Goal: Task Accomplishment & Management: Manage account settings

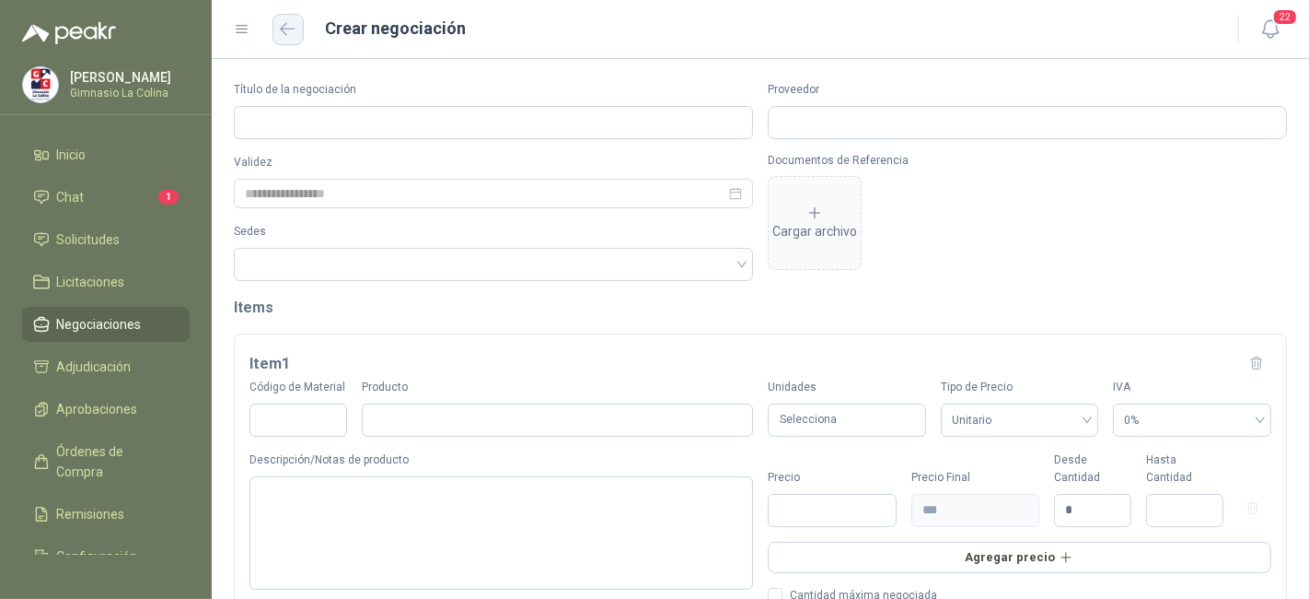
click at [300, 29] on button "button" at bounding box center [288, 29] width 31 height 31
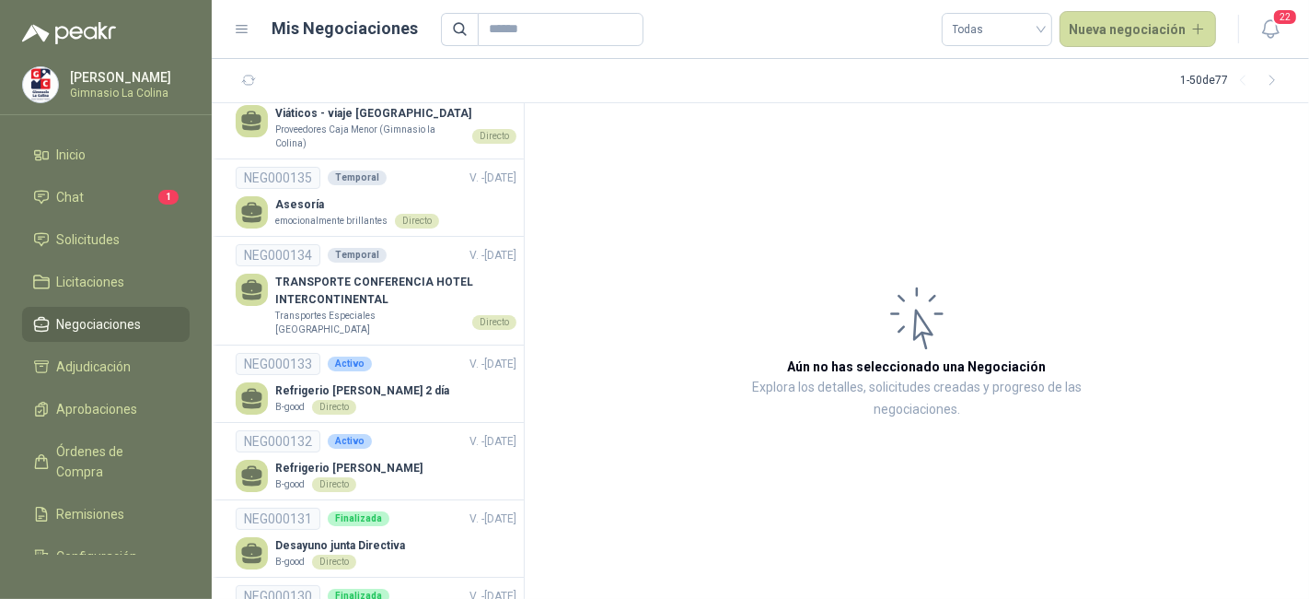
scroll to position [465, 0]
click at [405, 308] on p "TRANSPORTE CONFERENCIA HOTEL INTERCONTINENTAL" at bounding box center [395, 290] width 241 height 35
